Goal: Task Accomplishment & Management: Manage account settings

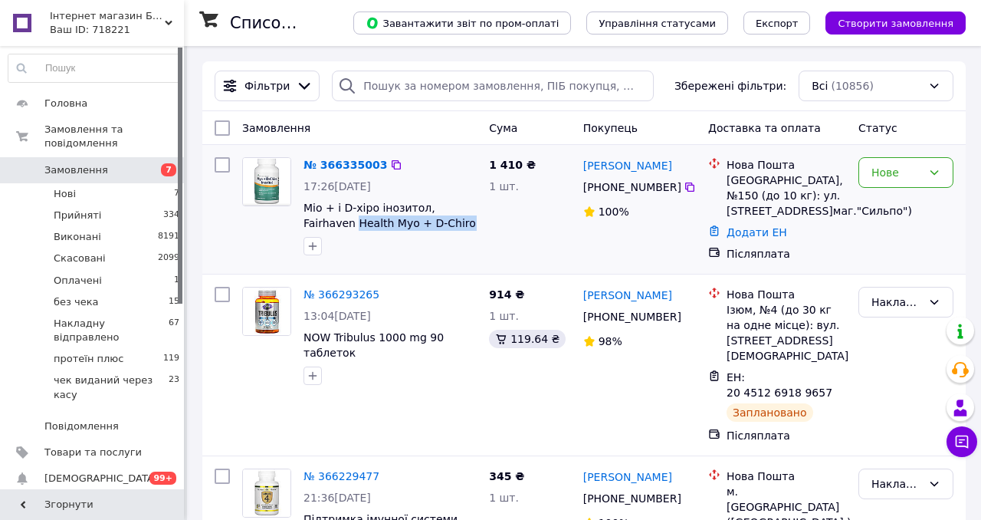
drag, startPoint x: 298, startPoint y: 223, endPoint x: 475, endPoint y: 227, distance: 177.1
click at [475, 227] on div "№ 366335003 17:26[DATE] Міо + і D-хіро інозитол, Fairhaven Health Myo + D-Chiro…" at bounding box center [389, 206] width 185 height 110
copy span "Health Myo + D-Chiro [MEDICAL_DATA] 120"
click at [348, 166] on link "№ 366335003" at bounding box center [346, 165] width 84 height 12
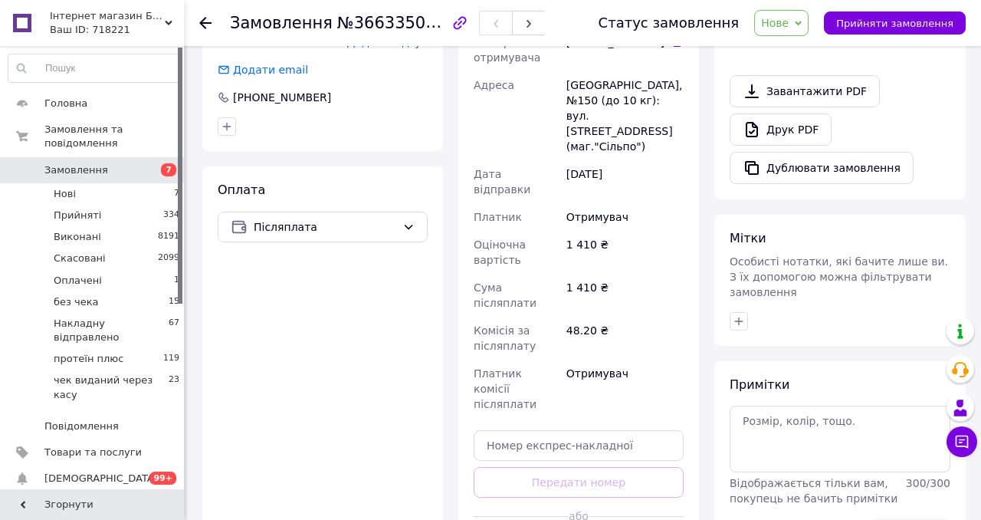
scroll to position [554, 0]
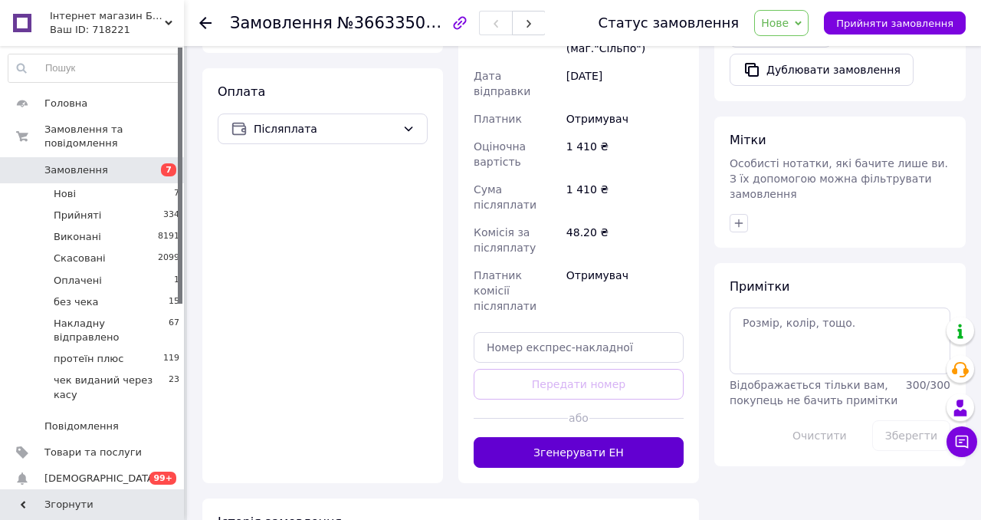
click at [540, 437] on button "Згенерувати ЕН" at bounding box center [579, 452] width 210 height 31
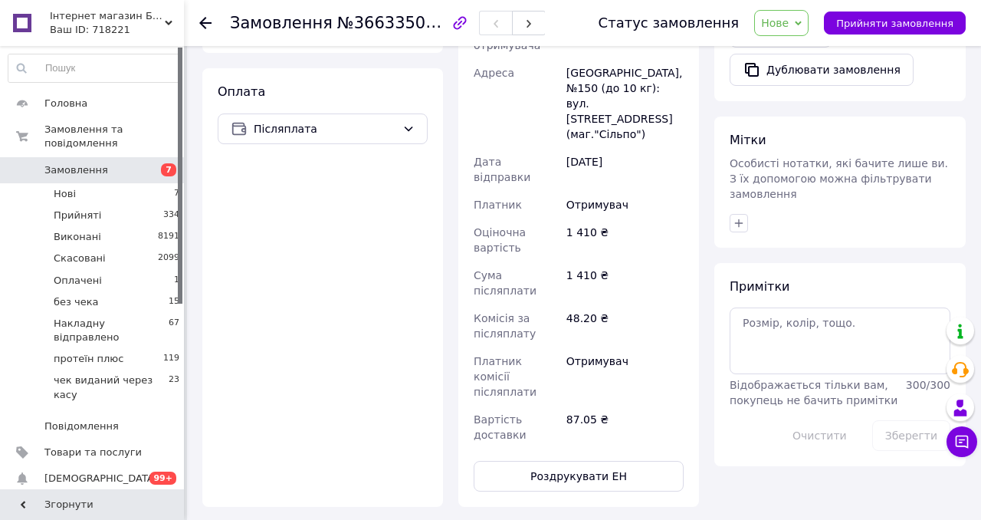
click at [793, 29] on span "Нове" at bounding box center [781, 23] width 54 height 26
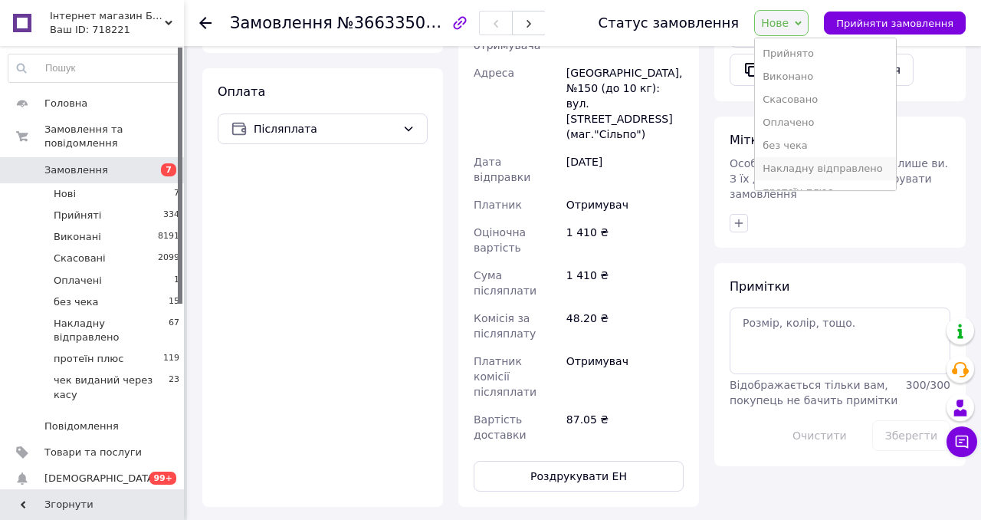
click at [806, 167] on li "Накладну відправлено" at bounding box center [825, 168] width 141 height 23
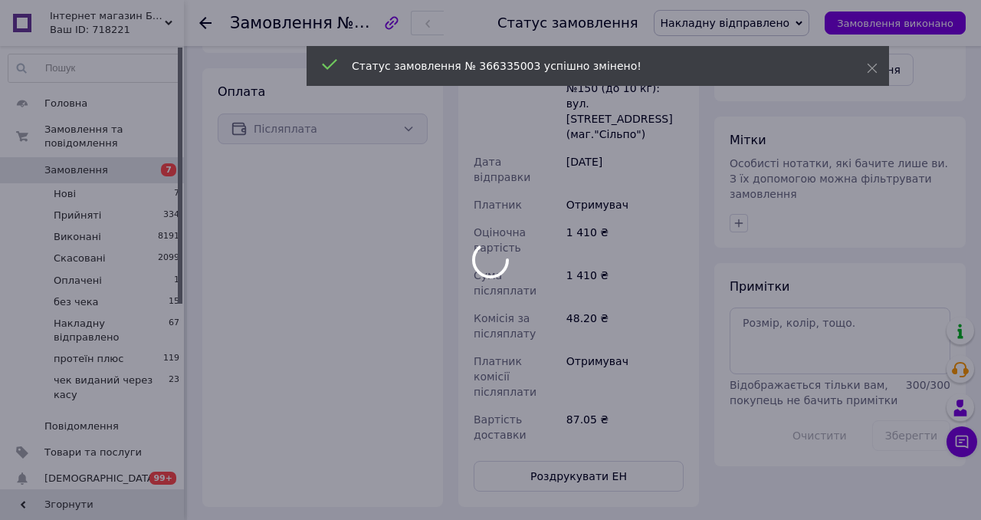
click at [559, 437] on div at bounding box center [490, 260] width 981 height 520
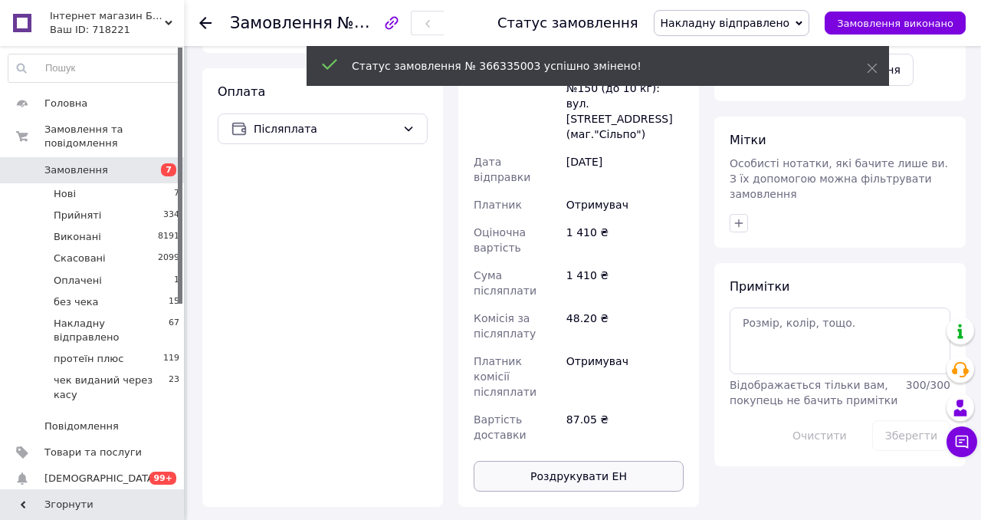
click at [555, 461] on button "Роздрукувати ЕН" at bounding box center [579, 476] width 210 height 31
